Goal: Task Accomplishment & Management: Complete application form

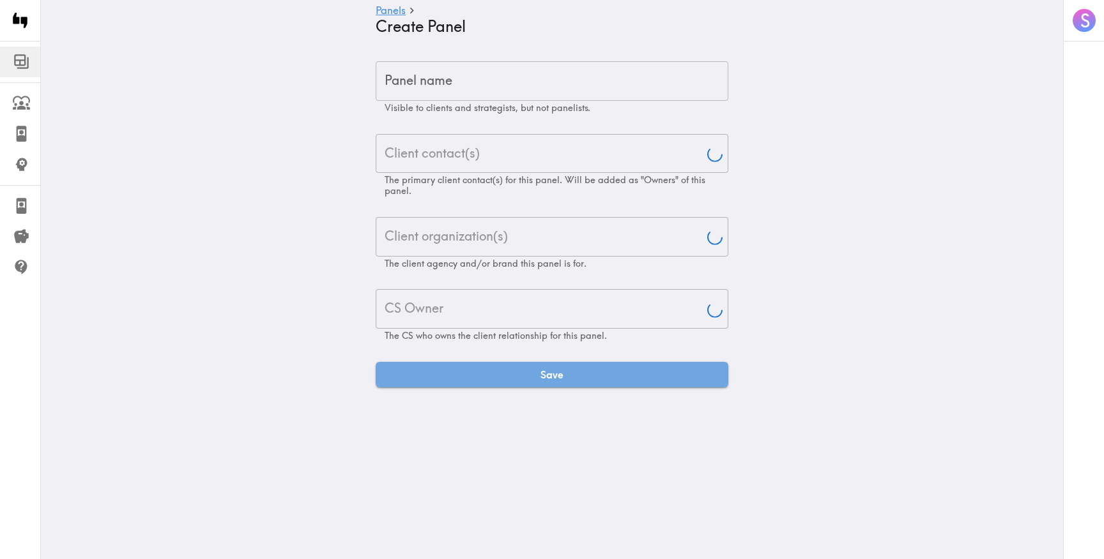
type input "[PERSON_NAME]"
click at [456, 86] on input "Panel name" at bounding box center [552, 81] width 353 height 40
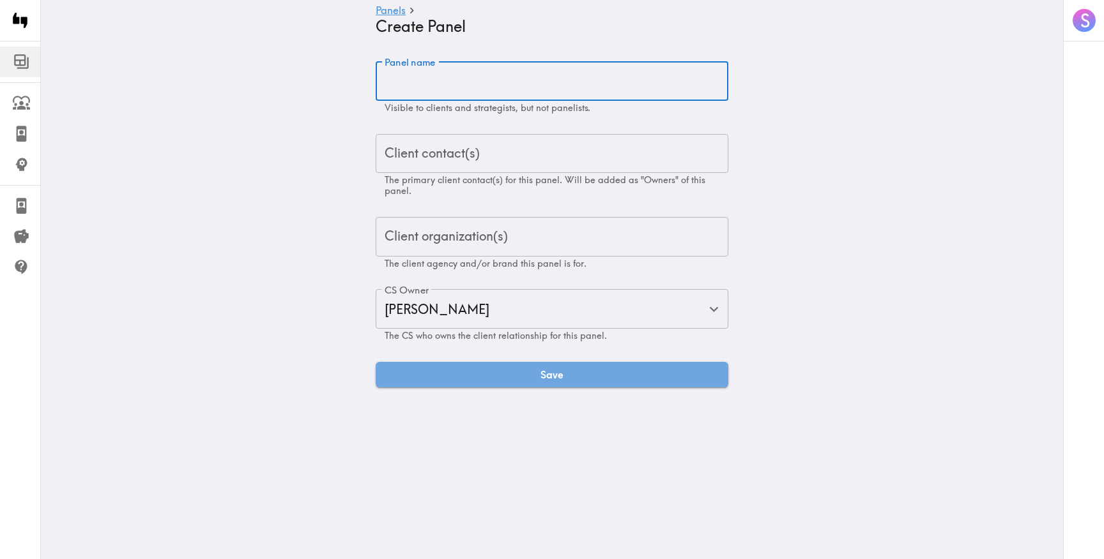
paste input "Samsung Galaxy XR Headset Quickturn Exploratory"
type input "Samsung Galaxy XR Headset Quickturn Exploratory"
click at [431, 153] on div "Client contact(s) Client contact(s) The primary client contact(s) for this pane…" at bounding box center [552, 165] width 353 height 63
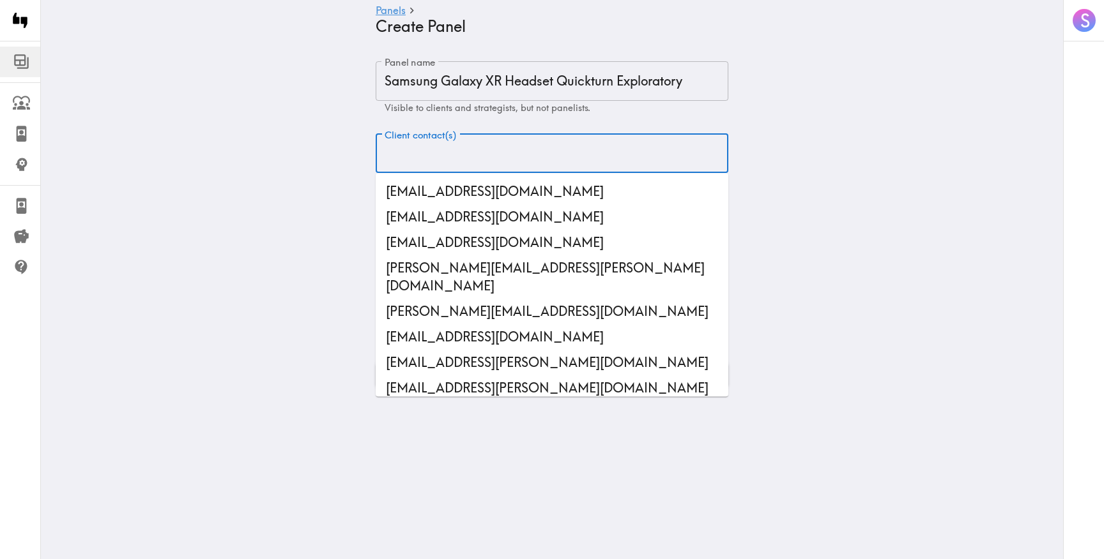
click at [431, 153] on input "Client contact(s)" at bounding box center [551, 154] width 341 height 28
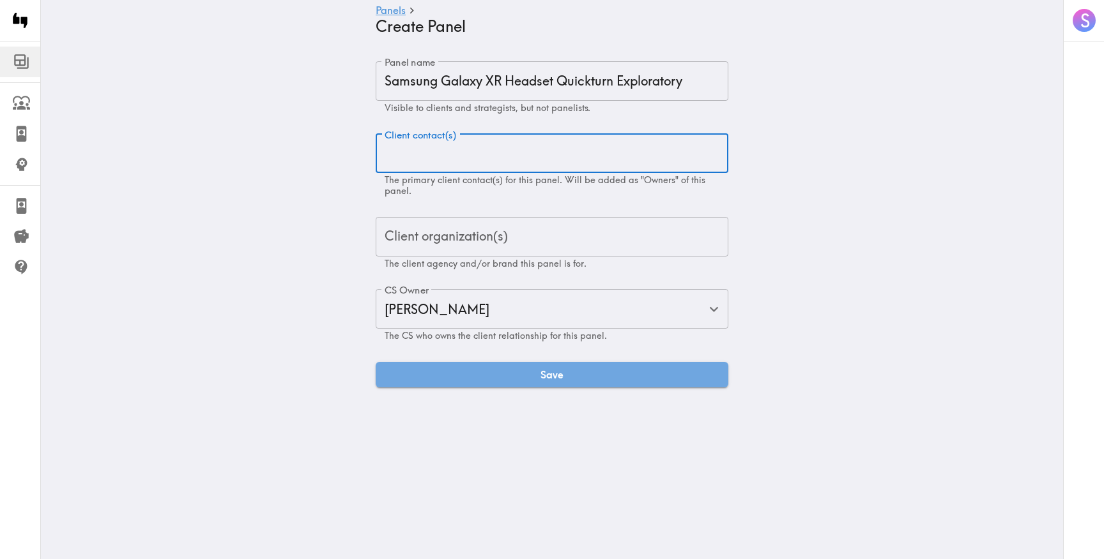
click at [384, 155] on input "Client contact(s)" at bounding box center [551, 154] width 341 height 28
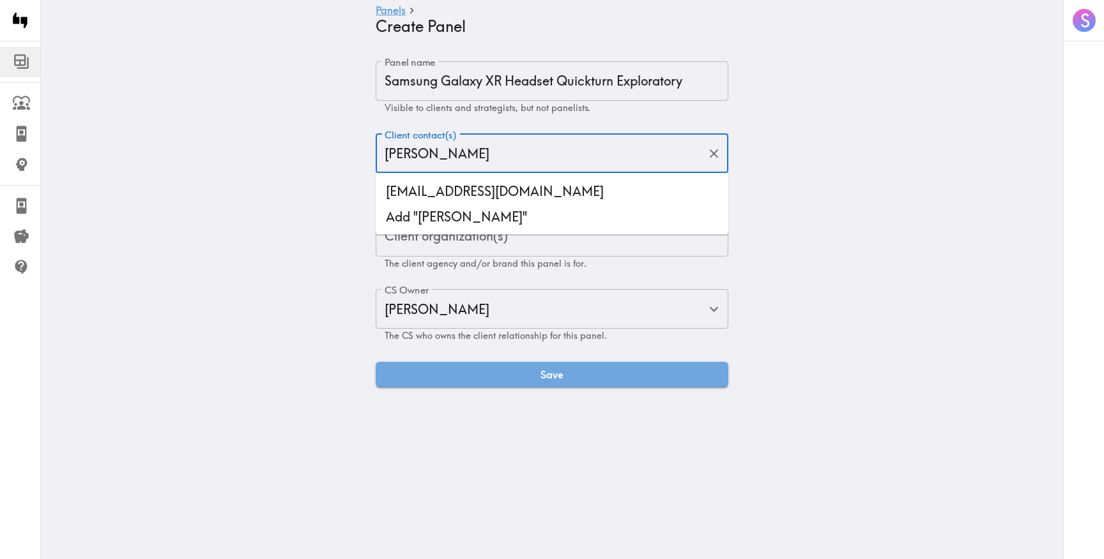
type input "eldad"
click at [435, 183] on li "[EMAIL_ADDRESS][DOMAIN_NAME]" at bounding box center [552, 192] width 353 height 26
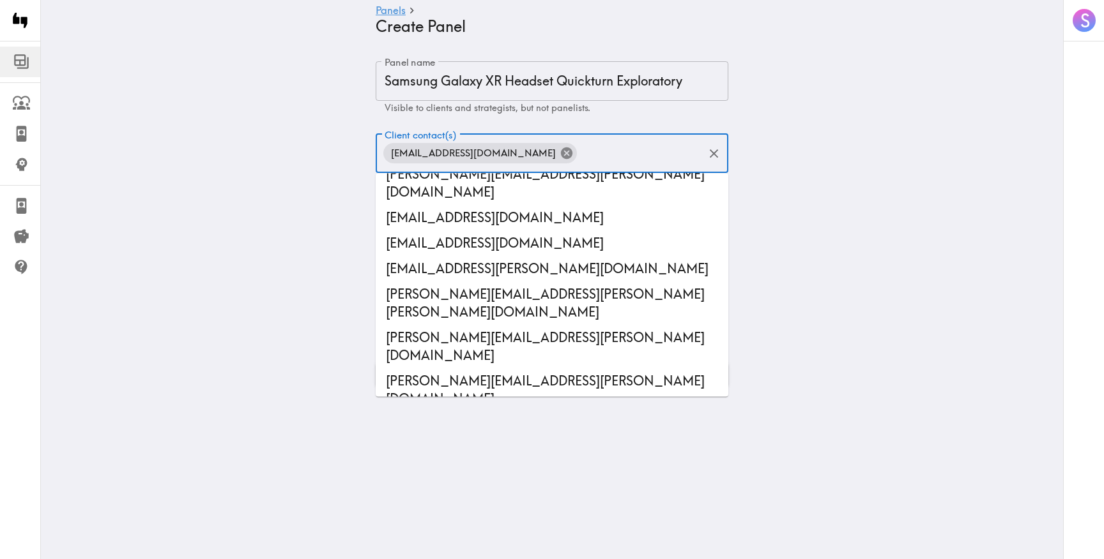
click at [561, 155] on icon at bounding box center [566, 153] width 11 height 11
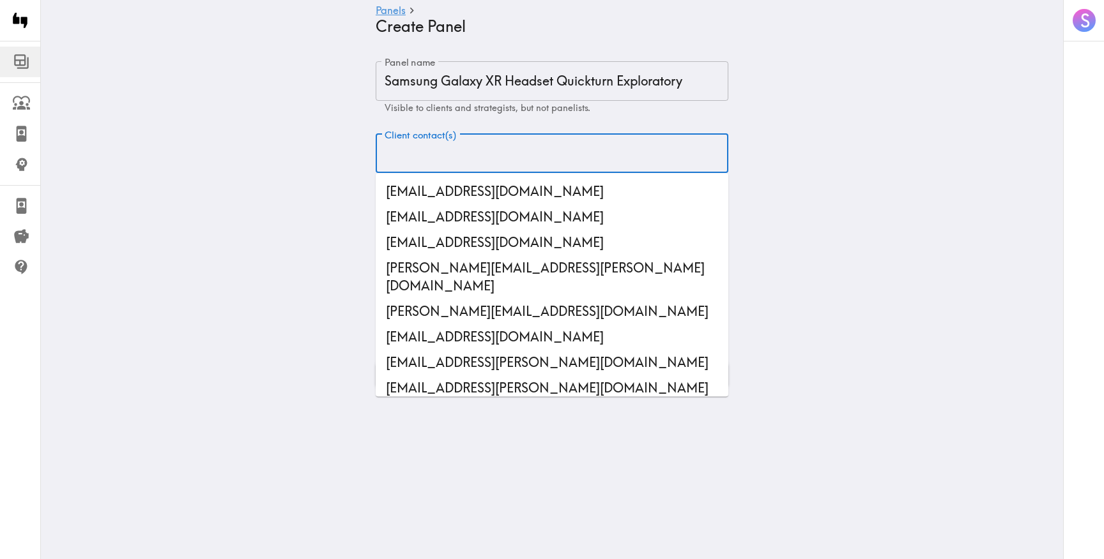
paste input "[PERSON_NAME][EMAIL_ADDRESS][DOMAIN_NAME]"
type input "[PERSON_NAME][EMAIL_ADDRESS][DOMAIN_NAME]"
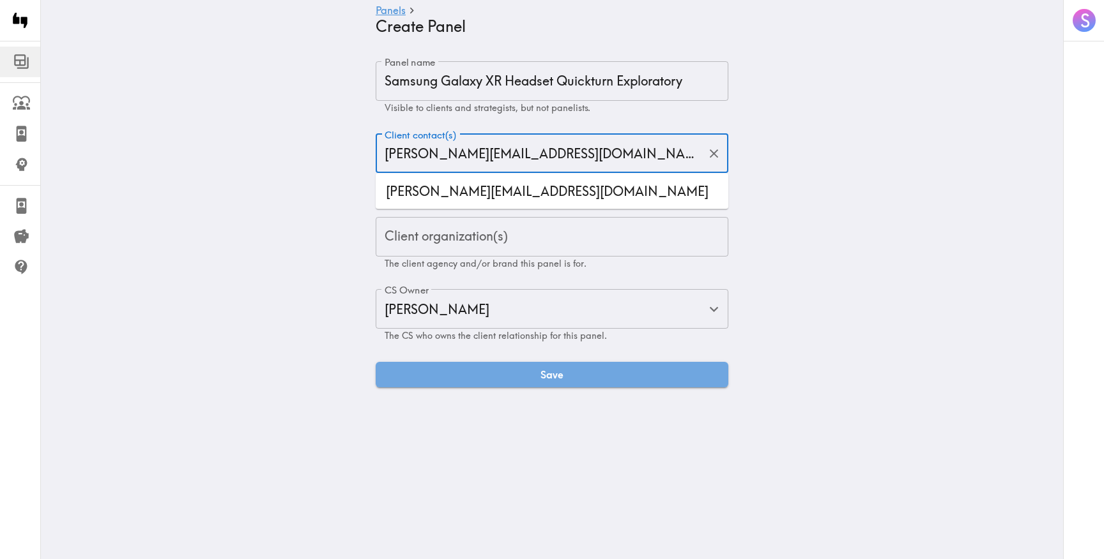
click at [488, 197] on li "[PERSON_NAME][EMAIL_ADDRESS][DOMAIN_NAME]" at bounding box center [552, 192] width 353 height 26
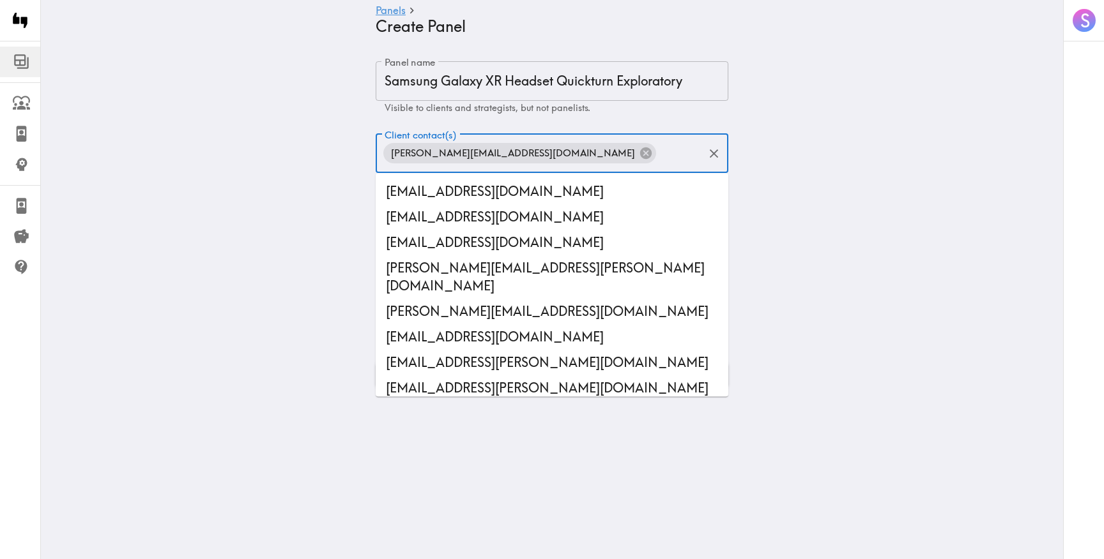
scroll to position [14598, 0]
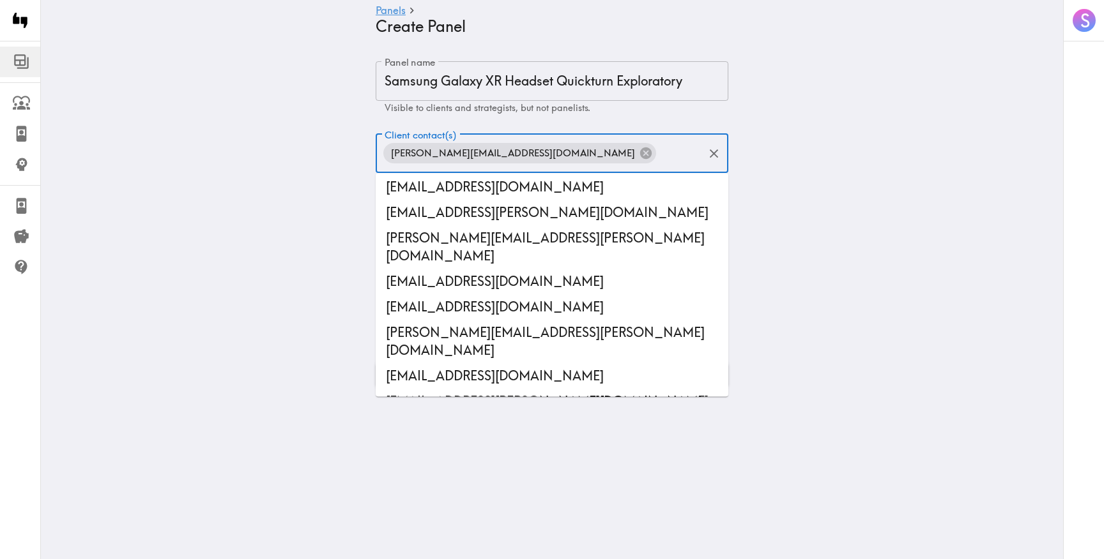
paste input "[EMAIL_ADDRESS][PERSON_NAME][DOMAIN_NAME]"
type input "[EMAIL_ADDRESS][PERSON_NAME][DOMAIN_NAME]"
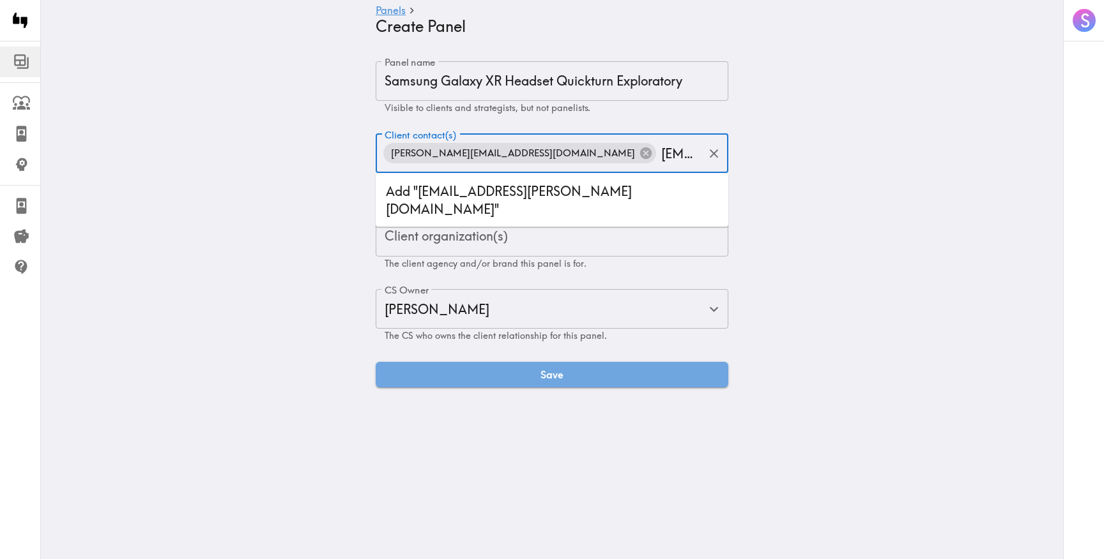
click at [547, 189] on li "Add "[EMAIL_ADDRESS][PERSON_NAME][DOMAIN_NAME]"" at bounding box center [552, 200] width 353 height 43
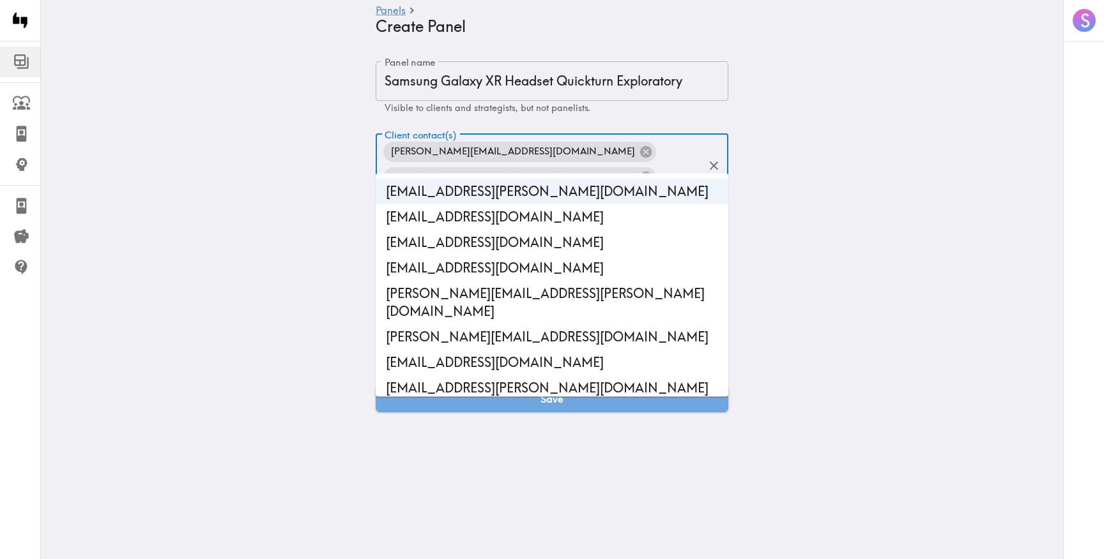
scroll to position [14624, 0]
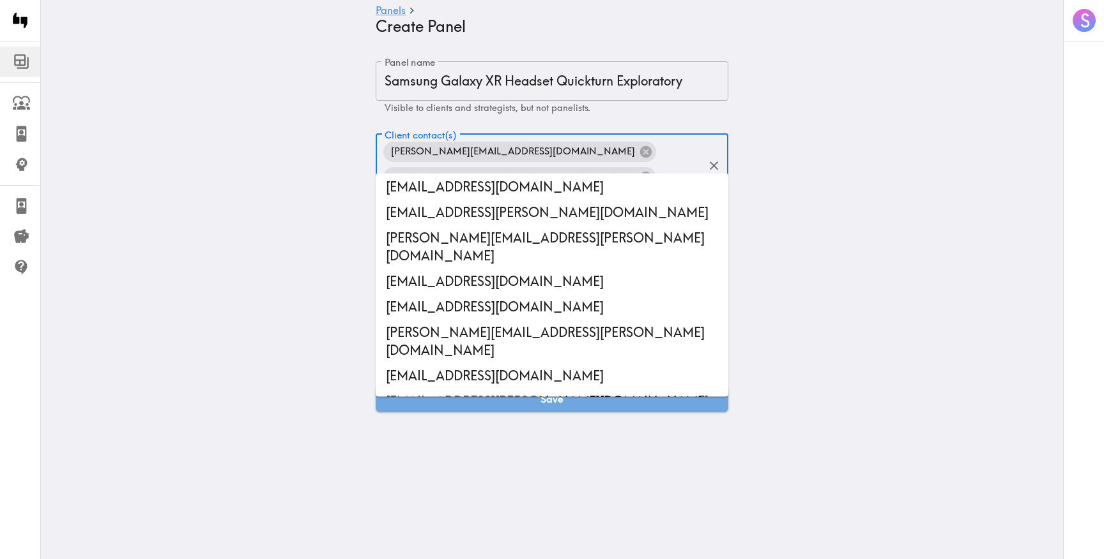
paste input "[PERSON_NAME][EMAIL_ADDRESS][PERSON_NAME][DOMAIN_NAME]"
type input "[PERSON_NAME][EMAIL_ADDRESS][PERSON_NAME][DOMAIN_NAME]"
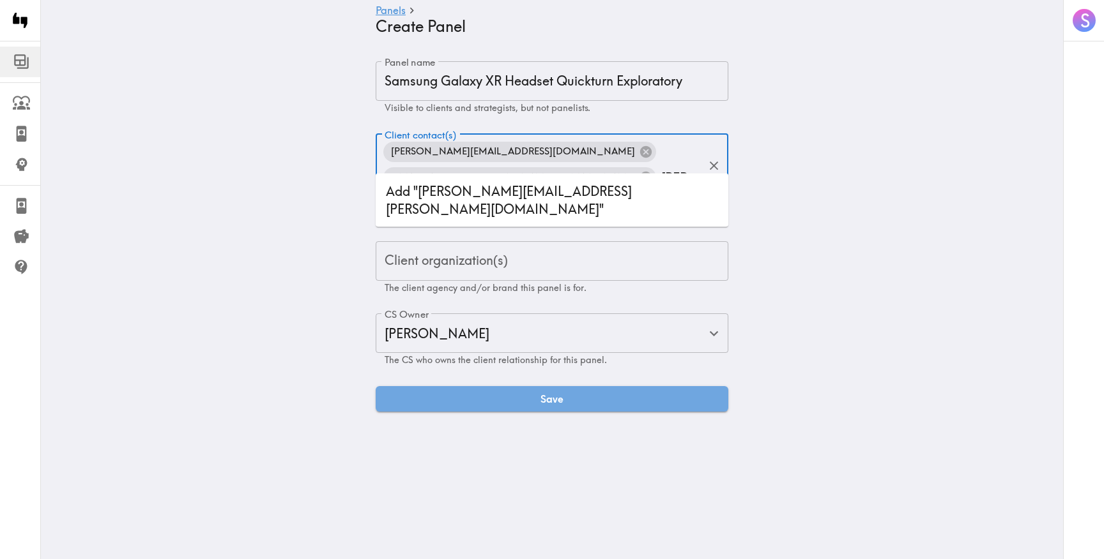
scroll to position [0, 0]
click at [506, 187] on li "Add "[PERSON_NAME][EMAIL_ADDRESS][PERSON_NAME][DOMAIN_NAME]"" at bounding box center [552, 200] width 353 height 43
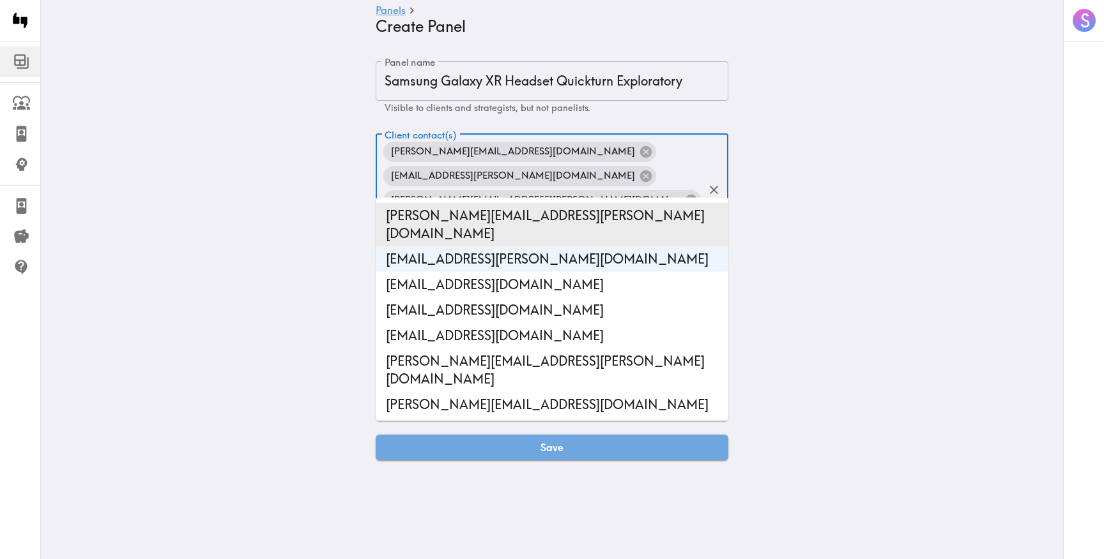
click at [331, 203] on main "Panels Create Panel Panel name Samsung Galaxy XR Headset Quickturn Exploratory …" at bounding box center [552, 261] width 1022 height 440
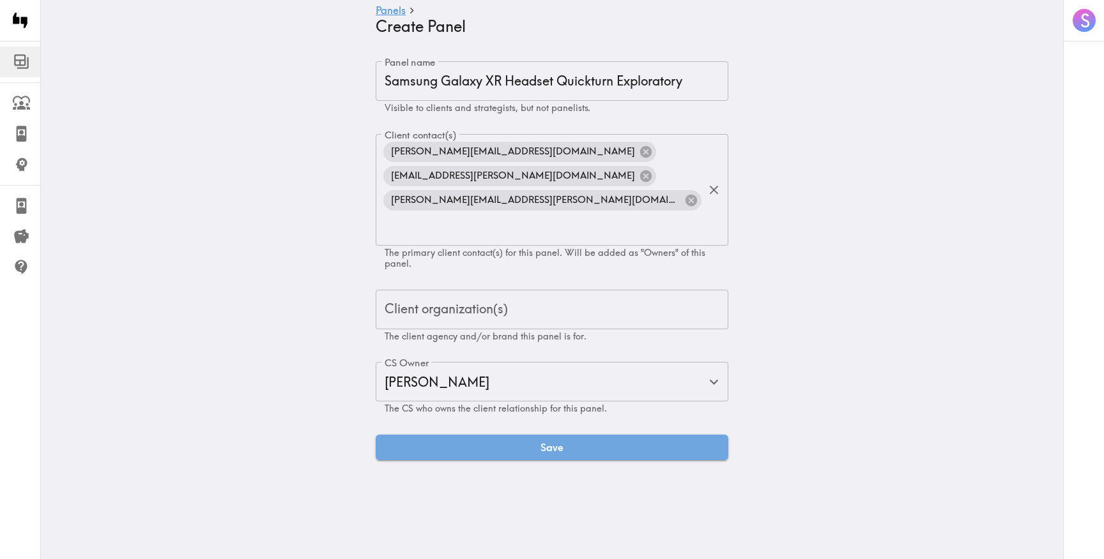
click at [457, 290] on div "Client organization(s) Client organization(s) The client agency and/or brand th…" at bounding box center [552, 316] width 353 height 52
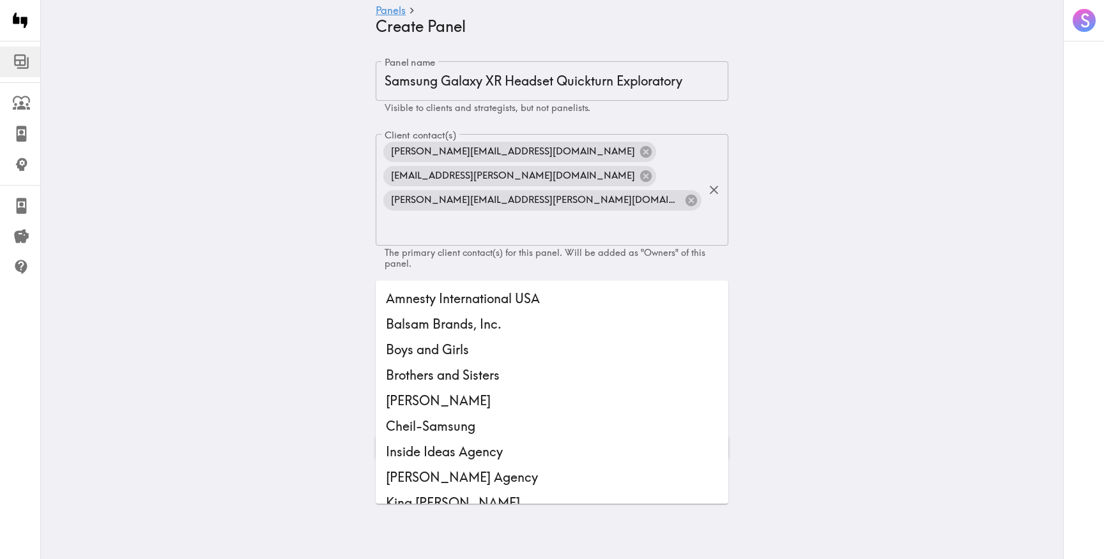
type input "[PERSON_NAME]"
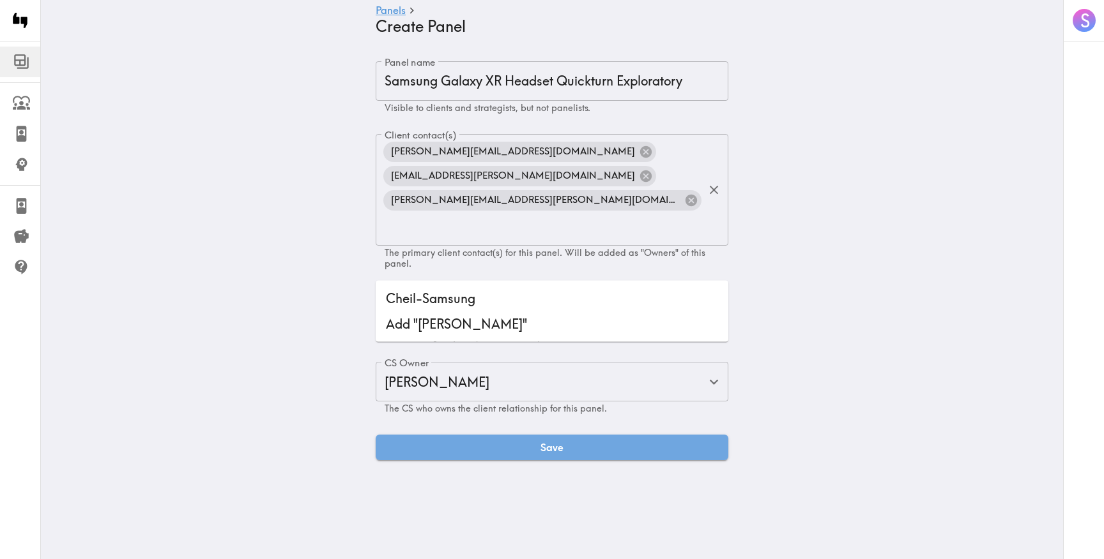
click at [466, 293] on li "Cheil-Samsung" at bounding box center [552, 299] width 353 height 26
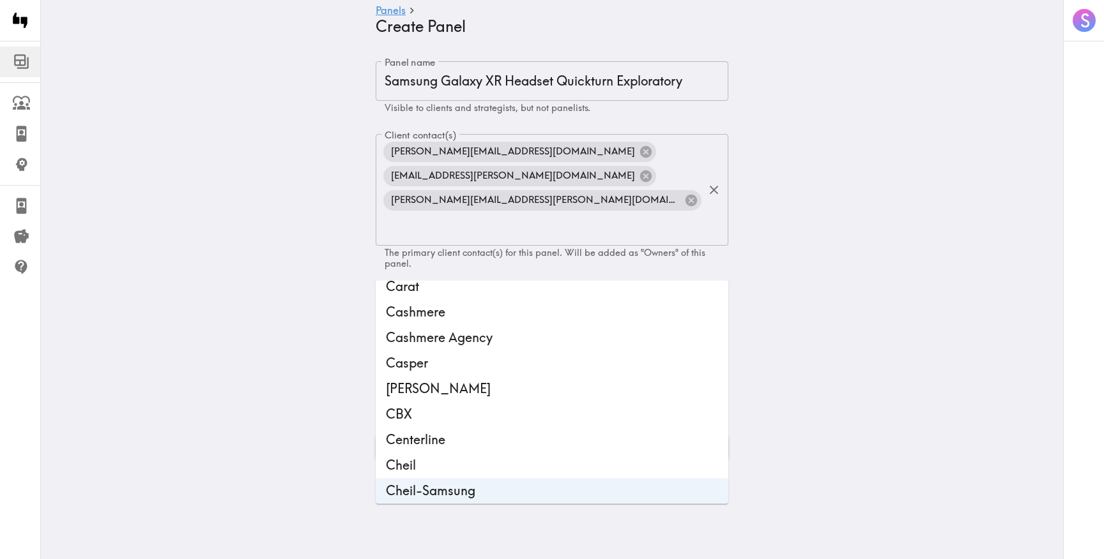
click at [310, 287] on main "Panels Create Panel Panel name Samsung Galaxy XR Headset Quickturn Exploratory …" at bounding box center [552, 261] width 1022 height 440
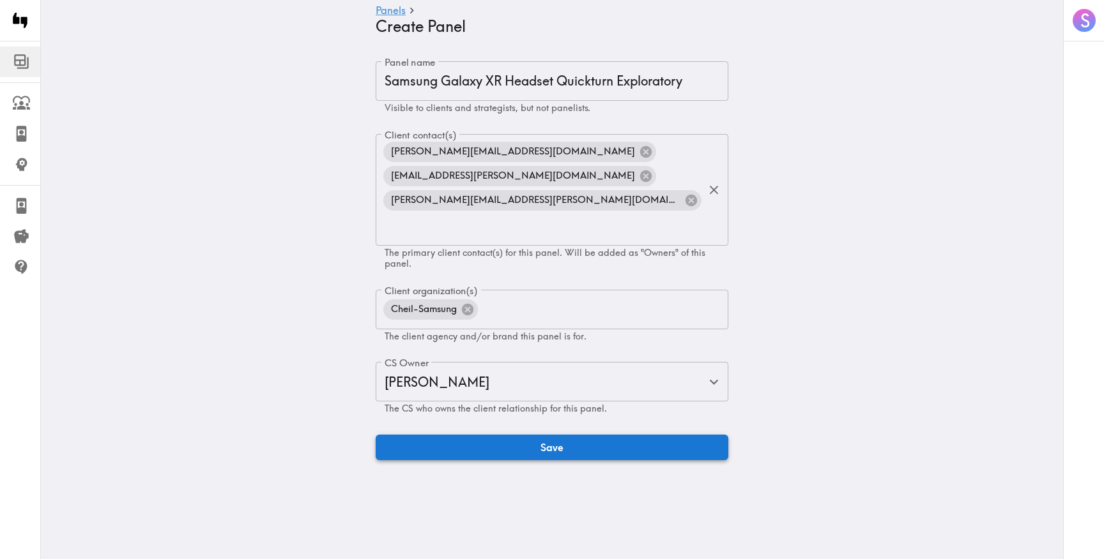
click at [488, 435] on button "Save" at bounding box center [552, 448] width 353 height 26
